Goal: Task Accomplishment & Management: Manage account settings

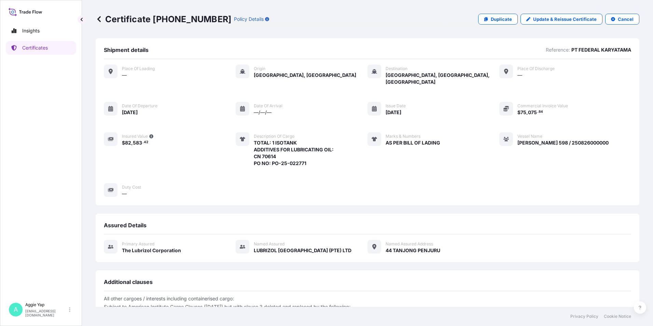
click at [98, 21] on icon at bounding box center [99, 19] width 7 height 7
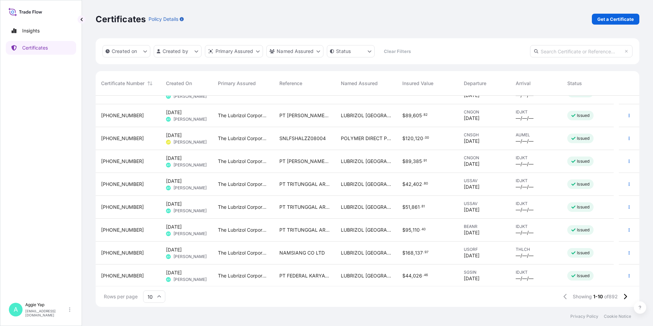
scroll to position [39, 0]
click at [303, 249] on span "NAMSIANG CO LTD" at bounding box center [301, 251] width 45 height 7
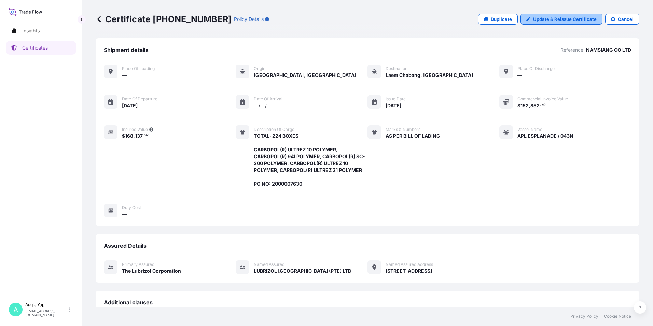
click at [556, 18] on p "Update & Reissue Certificate" at bounding box center [565, 19] width 64 height 7
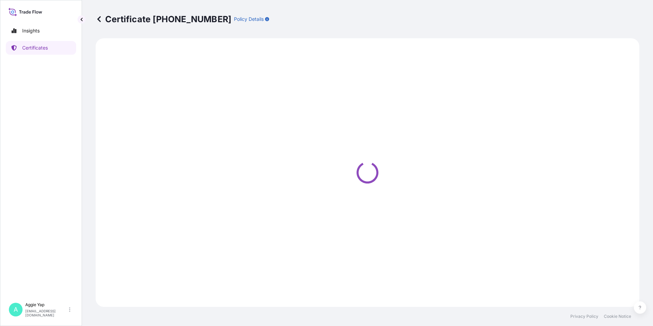
select select "Ocean Vessel"
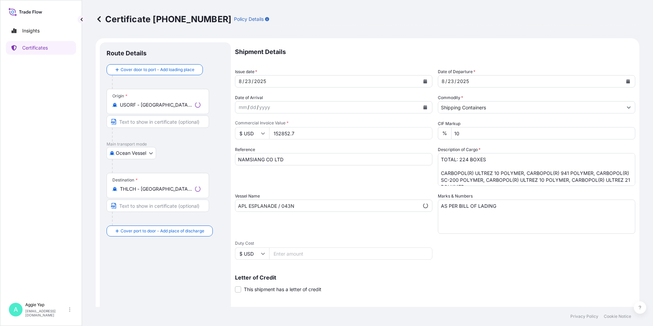
select select "31566"
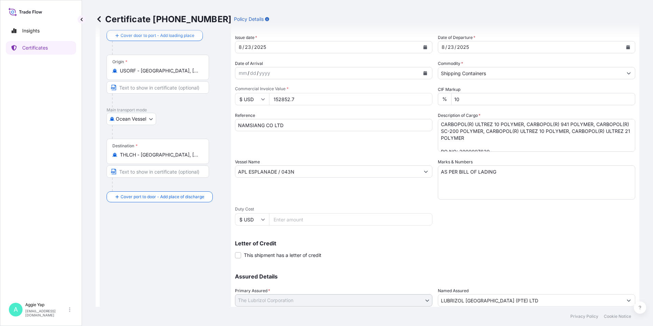
scroll to position [21, 0]
click at [538, 134] on textarea "TOTAL: 224 BOXES CARBOPOL(R) ULTREZ 10 POLYMER, CARBOPOL(R) 941 POLYMER, CARBOP…" at bounding box center [536, 135] width 197 height 33
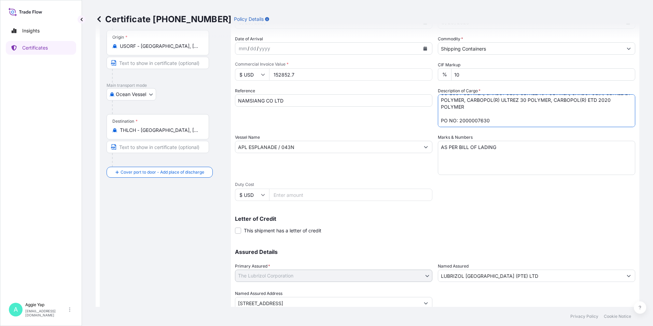
scroll to position [84, 0]
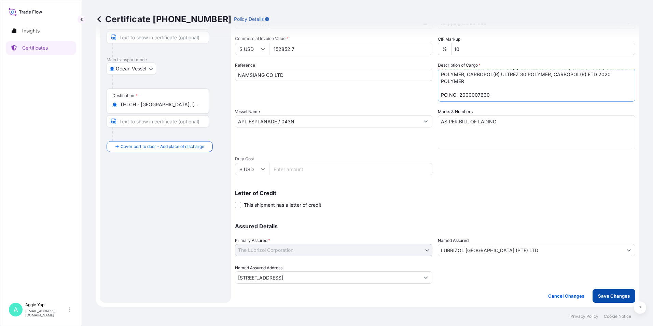
type textarea "TOTAL: 224 BOXES CARBOPOL(R) ULTREZ 10 POLYMER, CARBOPOL(R) 941 POLYMER, CARBOP…"
click at [620, 297] on p "Save Changes" at bounding box center [614, 295] width 32 height 7
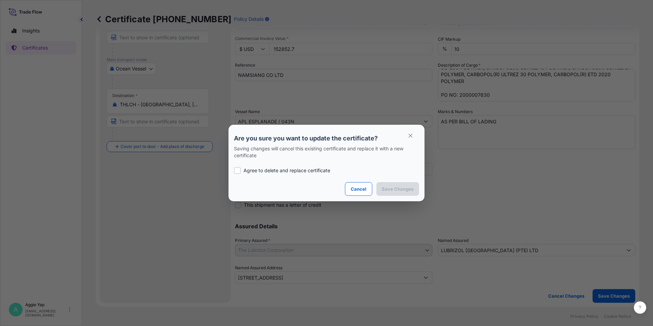
click at [250, 171] on p "Agree to delete and replace certificate" at bounding box center [286, 170] width 87 height 7
checkbox input "true"
click at [402, 191] on p "Save Changes" at bounding box center [398, 188] width 32 height 7
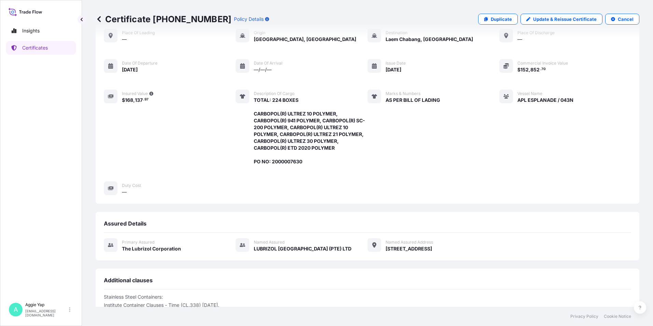
scroll to position [125, 0]
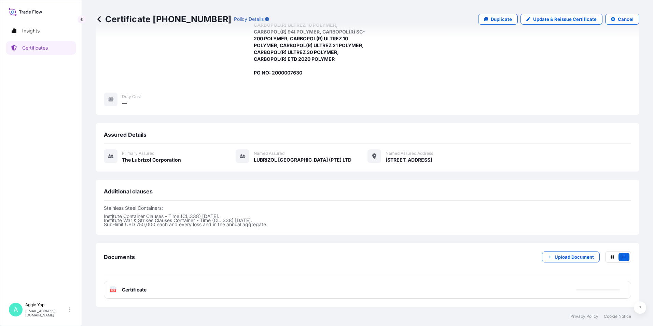
click at [191, 287] on div "PDF Certificate" at bounding box center [367, 290] width 527 height 18
click at [183, 297] on div "PDF Certificate" at bounding box center [367, 290] width 527 height 18
drag, startPoint x: 323, startPoint y: 298, endPoint x: 319, endPoint y: 295, distance: 5.0
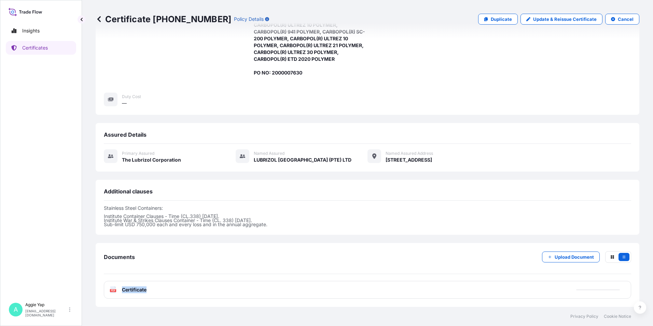
click at [322, 297] on div "PDF Certificate" at bounding box center [367, 290] width 527 height 18
click at [321, 292] on div "PDF Certificate" at bounding box center [367, 290] width 527 height 18
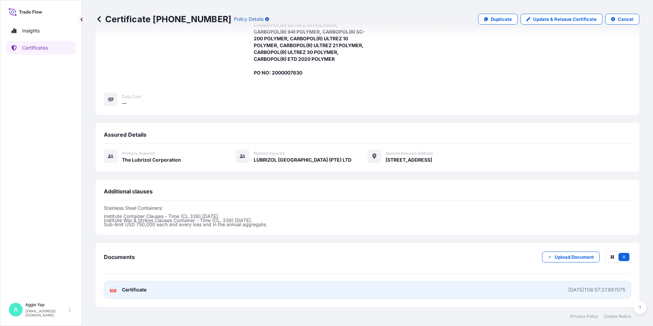
click at [322, 292] on link "PDF Certificate [DATE]T06:57:37.887075" at bounding box center [367, 290] width 527 height 18
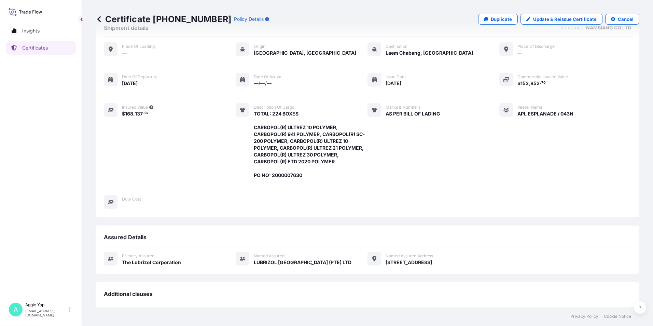
scroll to position [22, 0]
click at [219, 178] on div "Place of Loading — Origin [GEOGRAPHIC_DATA], [GEOGRAPHIC_DATA] Destination [GEO…" at bounding box center [367, 125] width 527 height 167
